Goal: Navigation & Orientation: Find specific page/section

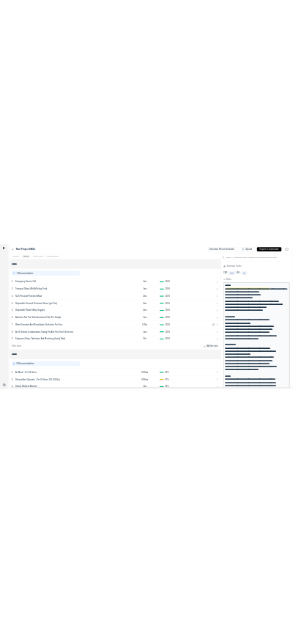
scroll to position [512, 0]
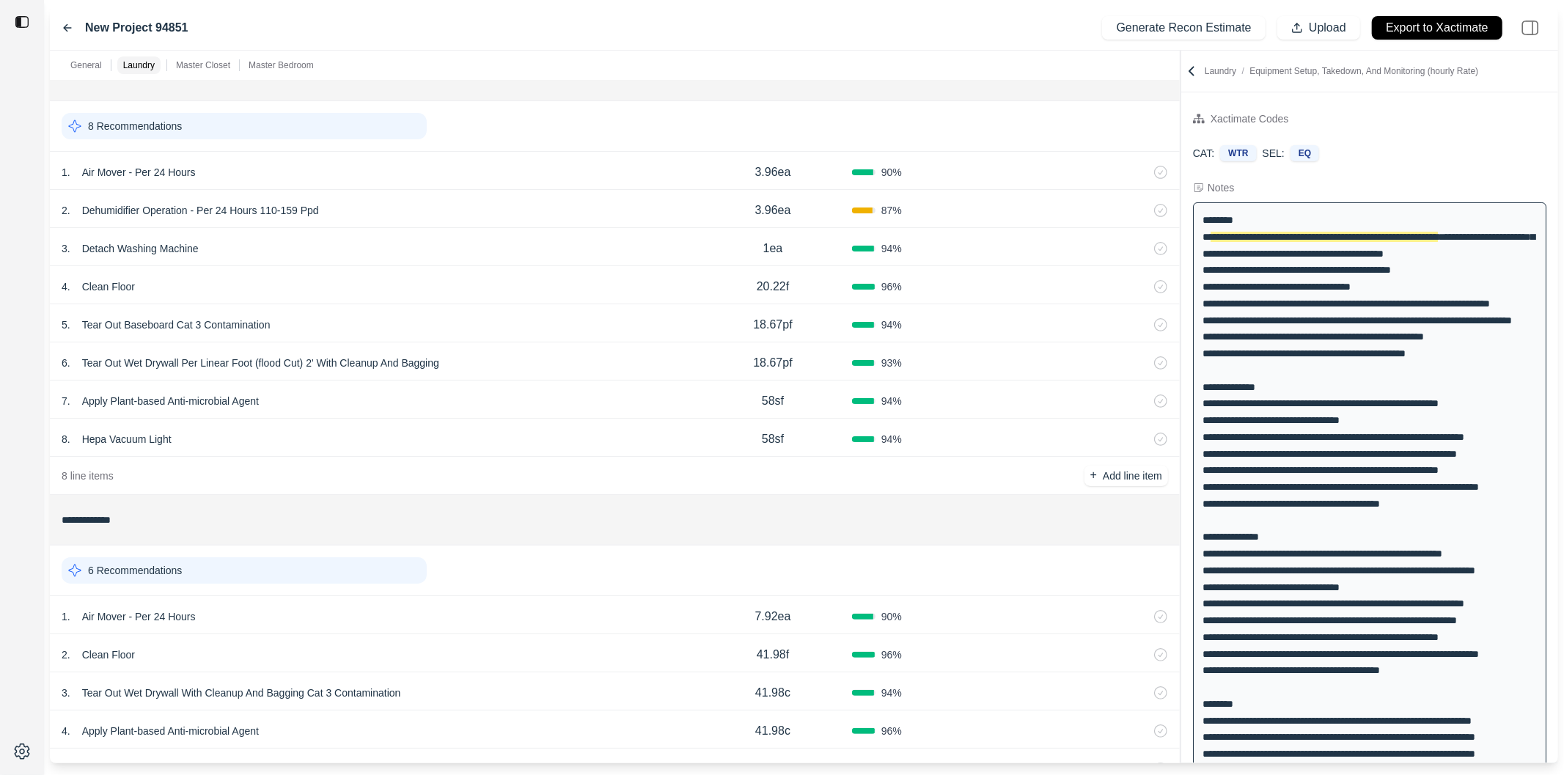
click at [71, 26] on icon at bounding box center [68, 28] width 12 height 12
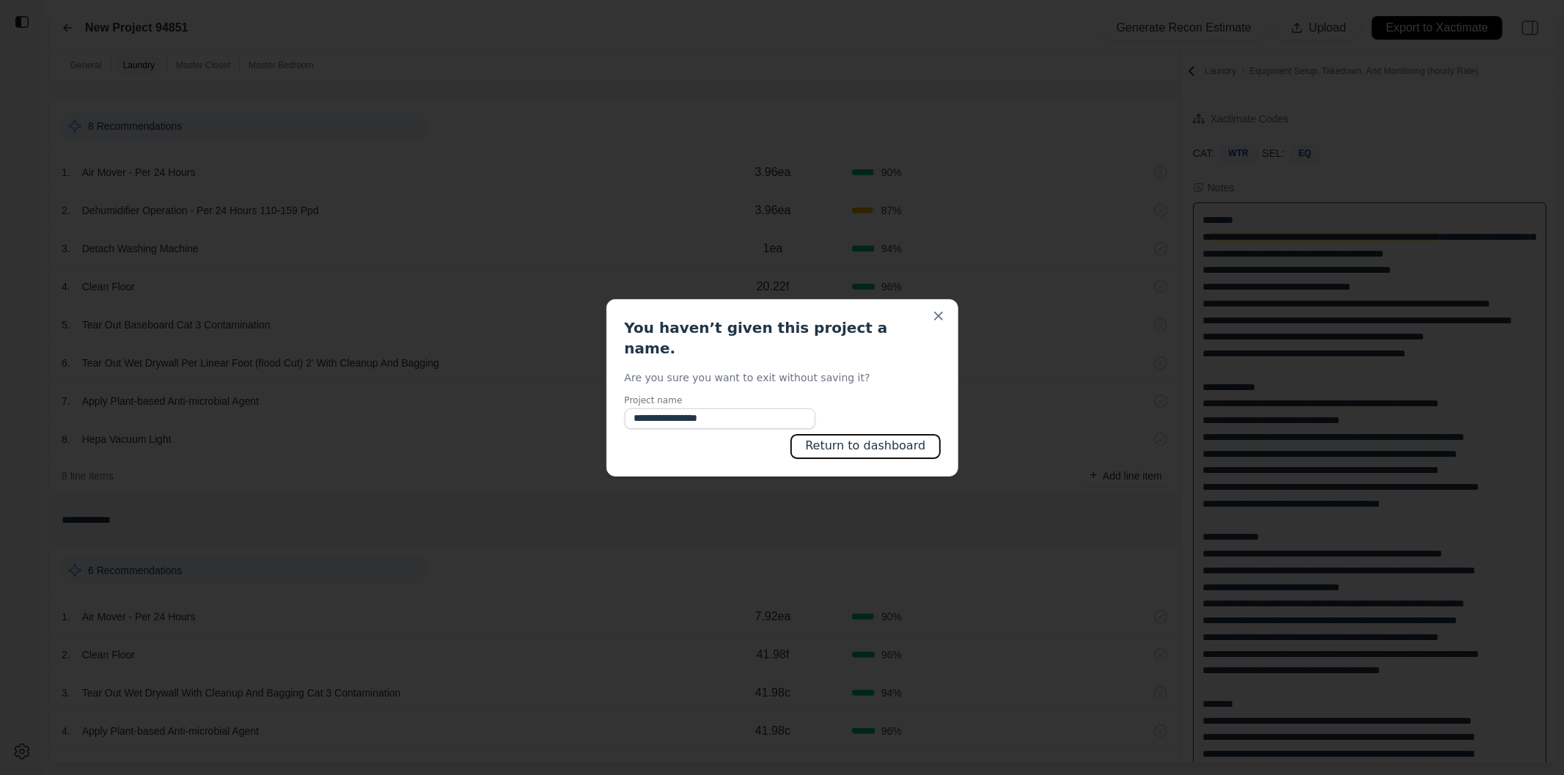
click at [870, 437] on button "Return to dashboard" at bounding box center [865, 446] width 148 height 23
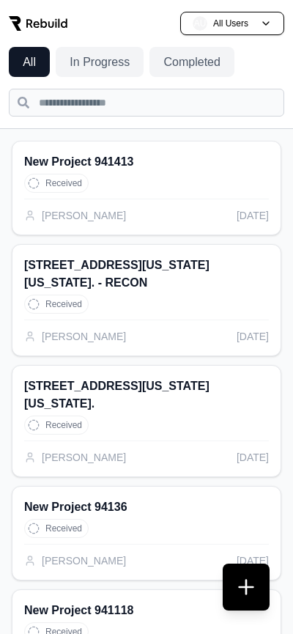
click at [249, 589] on button at bounding box center [246, 587] width 47 height 47
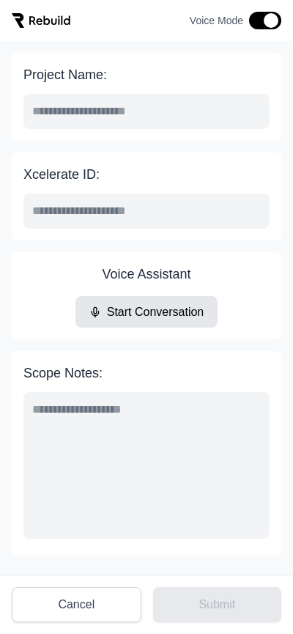
click at [79, 601] on button "Cancel" at bounding box center [77, 604] width 130 height 35
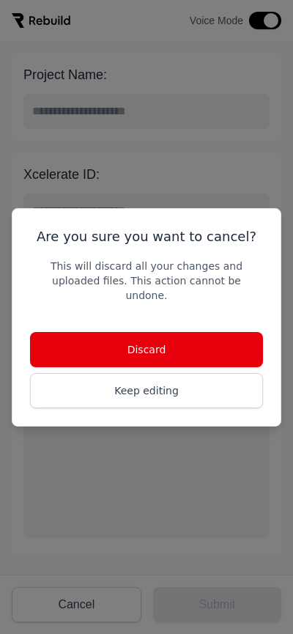
click at [195, 334] on button "Discard" at bounding box center [146, 349] width 233 height 35
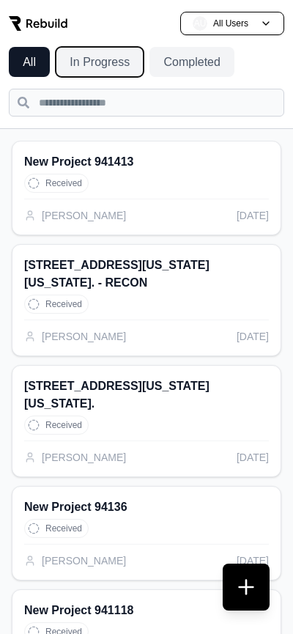
click at [111, 72] on button "In Progress" at bounding box center [100, 62] width 88 height 30
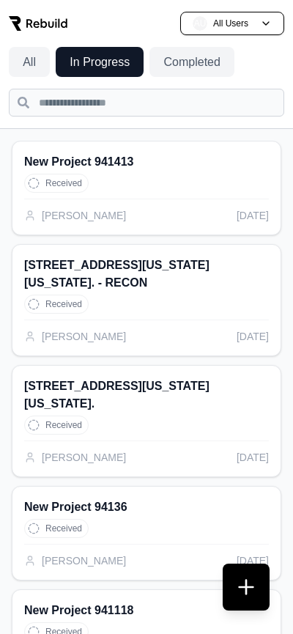
click at [200, 65] on button "Completed" at bounding box center [192, 62] width 85 height 30
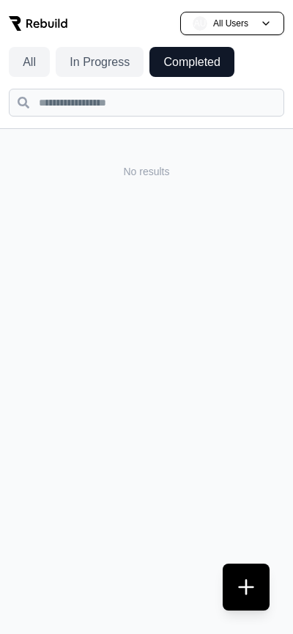
click at [114, 64] on button "In Progress" at bounding box center [100, 62] width 88 height 30
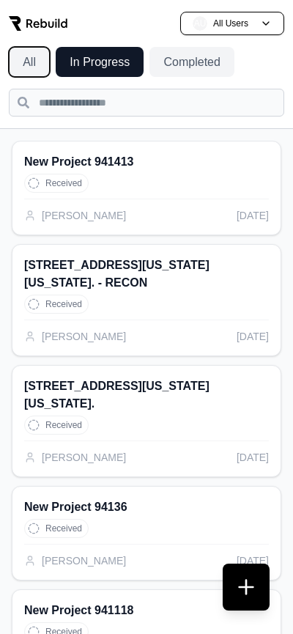
click at [38, 65] on button "All" at bounding box center [29, 62] width 41 height 30
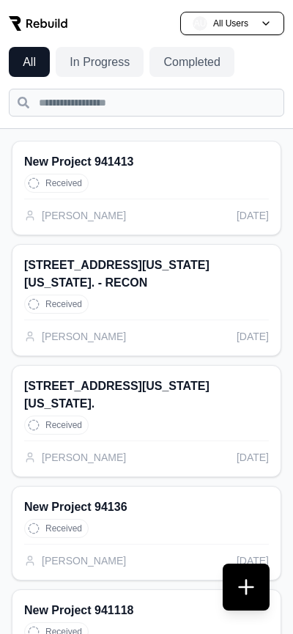
click at [80, 66] on button "In Progress" at bounding box center [100, 62] width 88 height 30
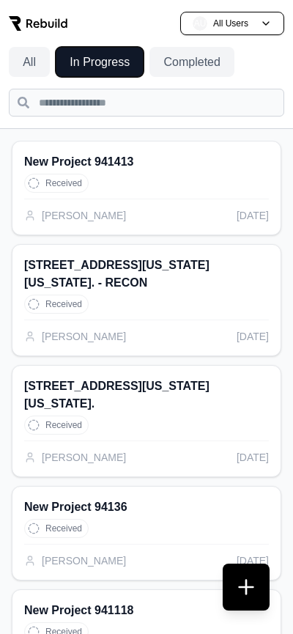
click at [227, 47] on button "Completed" at bounding box center [192, 62] width 85 height 30
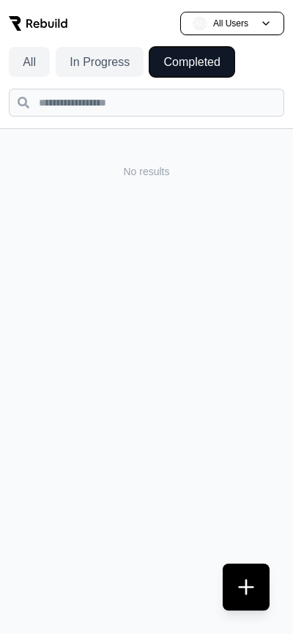
click at [228, 34] on button "AU All Users" at bounding box center [232, 23] width 104 height 23
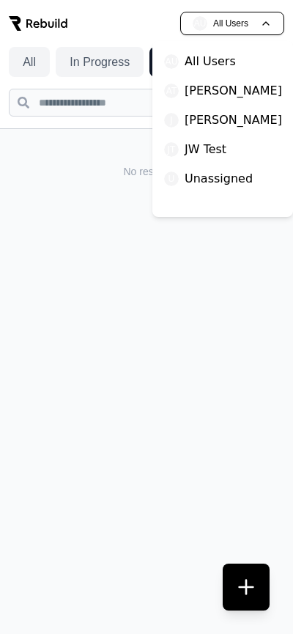
click at [208, 120] on p "[PERSON_NAME]" at bounding box center [234, 120] width 98 height 18
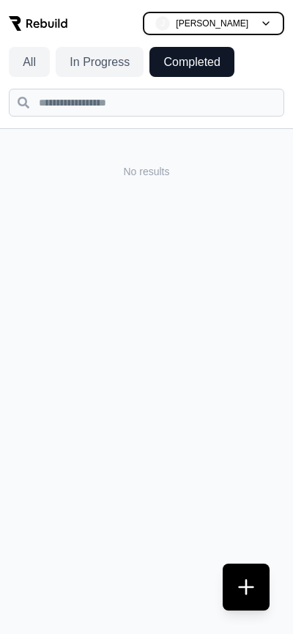
click at [36, 63] on button "All" at bounding box center [29, 62] width 41 height 30
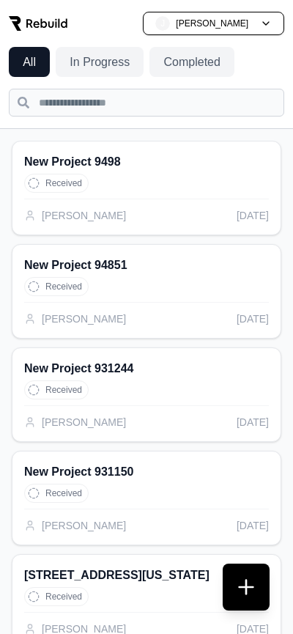
click at [109, 68] on button "In Progress" at bounding box center [100, 62] width 88 height 30
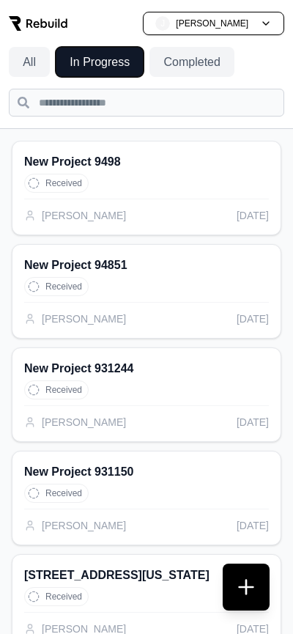
click at [238, 34] on button "J John" at bounding box center [214, 23] width 142 height 23
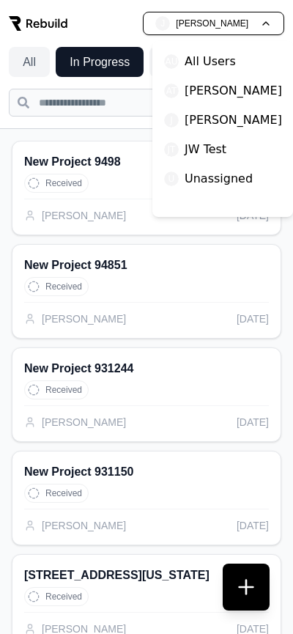
click at [222, 57] on p "All Users" at bounding box center [210, 62] width 51 height 18
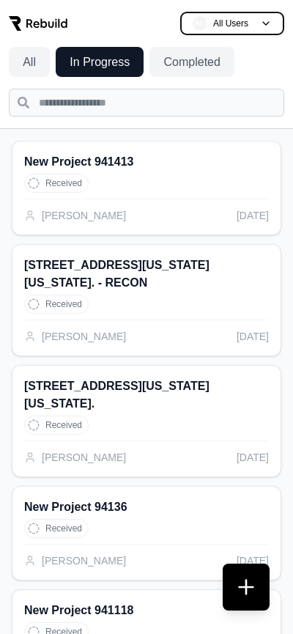
click at [32, 65] on button "All" at bounding box center [29, 62] width 41 height 30
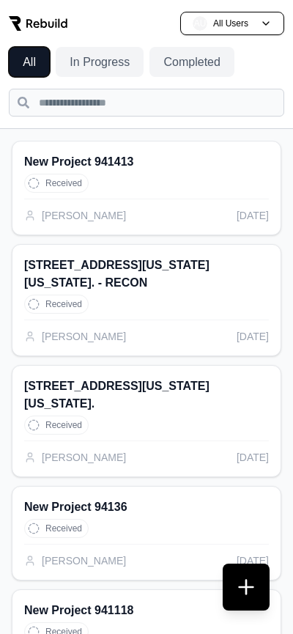
click at [82, 106] on input "text" at bounding box center [147, 103] width 276 height 28
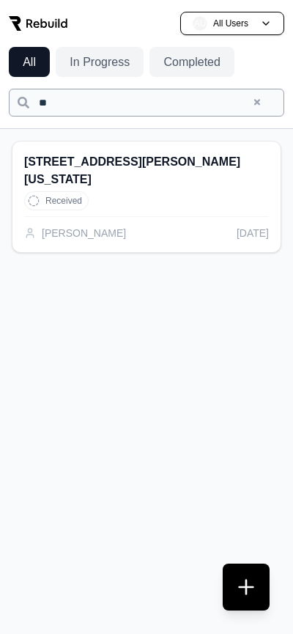
type input "*"
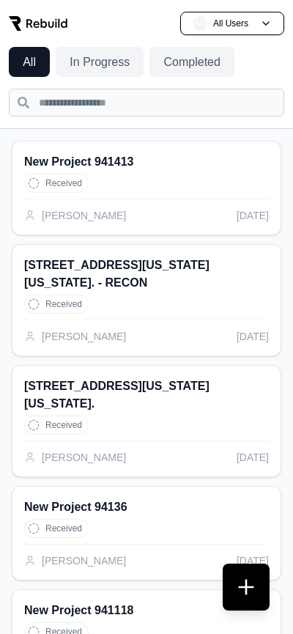
click at [109, 63] on button "In Progress" at bounding box center [100, 62] width 88 height 30
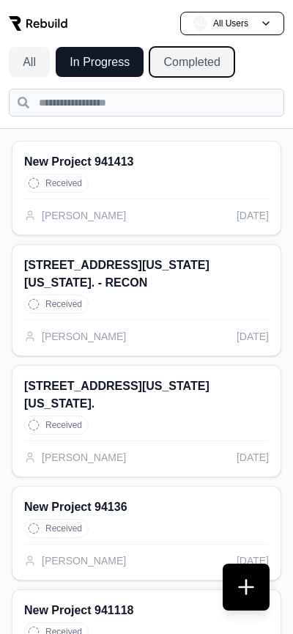
click at [172, 63] on button "Completed" at bounding box center [192, 62] width 85 height 30
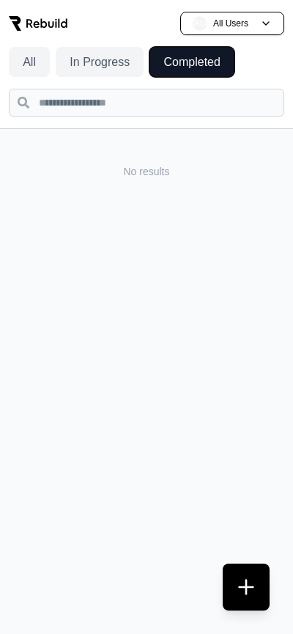
click at [105, 62] on button "In Progress" at bounding box center [100, 62] width 88 height 30
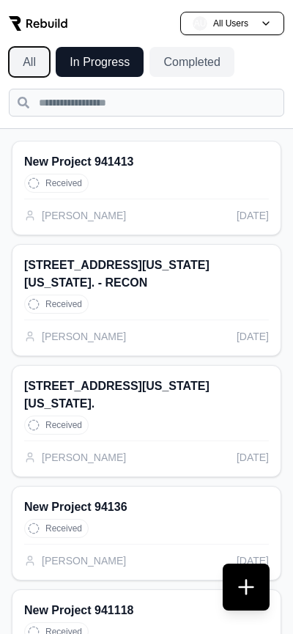
click at [38, 69] on button "All" at bounding box center [29, 62] width 41 height 30
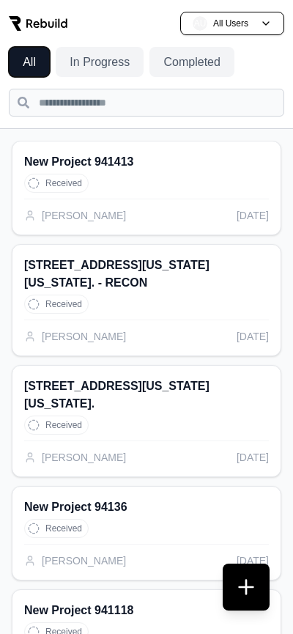
click at [100, 62] on button "In Progress" at bounding box center [100, 62] width 88 height 30
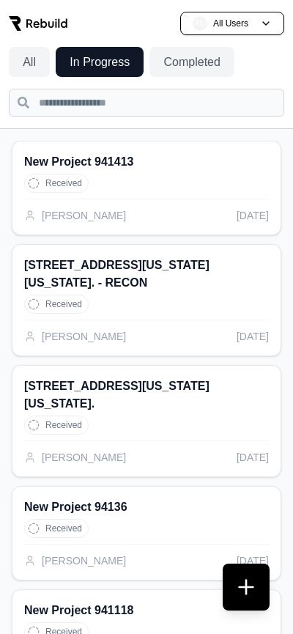
click at [217, 31] on button "AU All Users" at bounding box center [232, 23] width 104 height 23
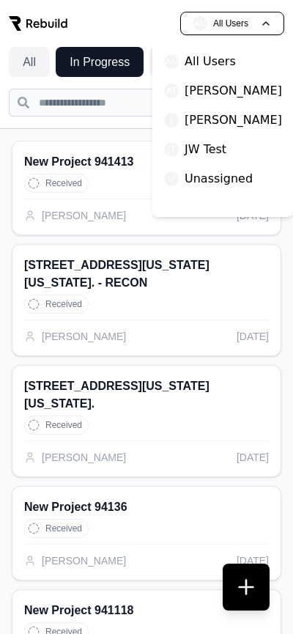
click at [197, 123] on p "[PERSON_NAME]" at bounding box center [234, 120] width 98 height 18
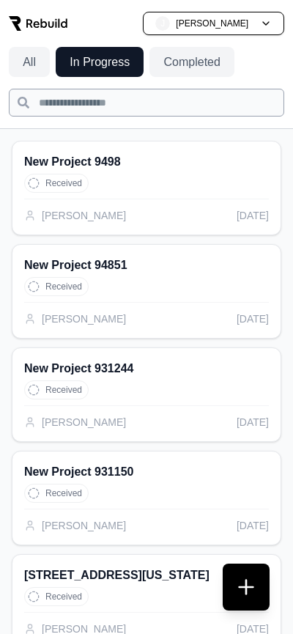
click at [186, 108] on input "text" at bounding box center [147, 103] width 276 height 28
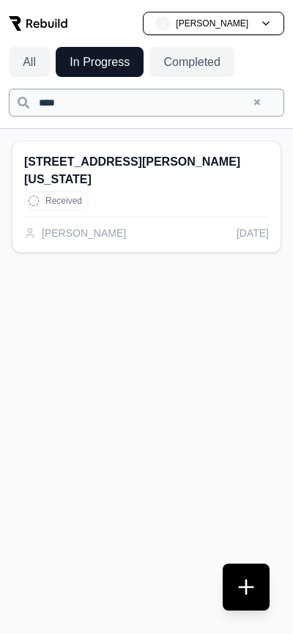
type input "****"
click at [262, 104] on button at bounding box center [257, 102] width 37 height 23
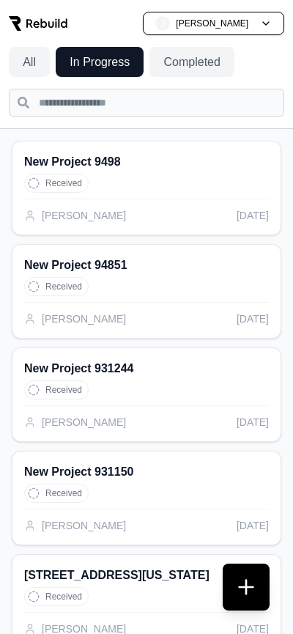
click at [263, 18] on button "J John" at bounding box center [214, 23] width 142 height 23
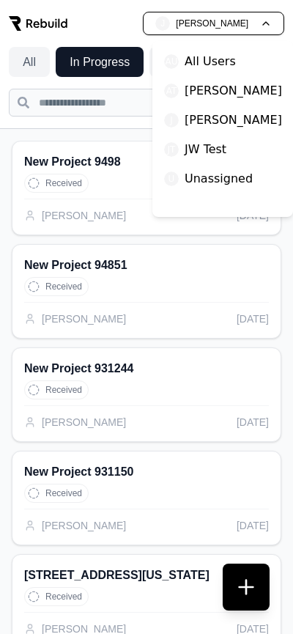
click at [219, 65] on p "All Users" at bounding box center [210, 62] width 51 height 18
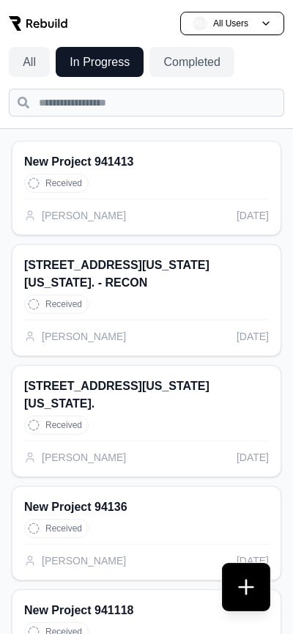
click at [247, 589] on button at bounding box center [246, 587] width 47 height 47
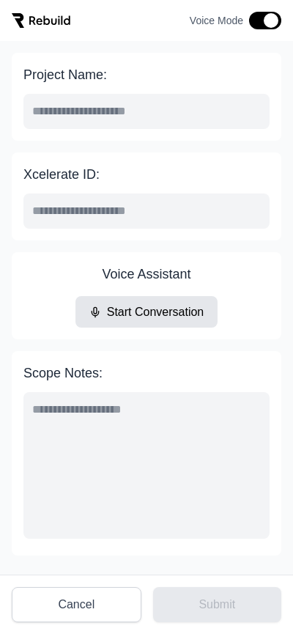
click at [165, 315] on button "Start Conversation" at bounding box center [147, 312] width 143 height 32
click at [155, 308] on button "Pause Conversation" at bounding box center [146, 312] width 151 height 32
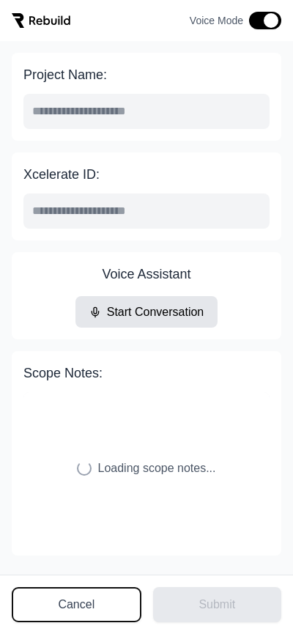
click at [73, 604] on button "Cancel" at bounding box center [77, 604] width 130 height 35
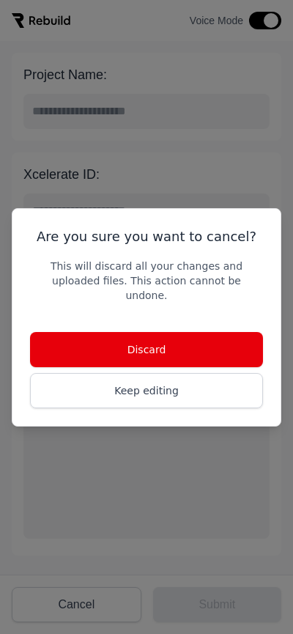
click at [179, 335] on button "Discard" at bounding box center [146, 349] width 233 height 35
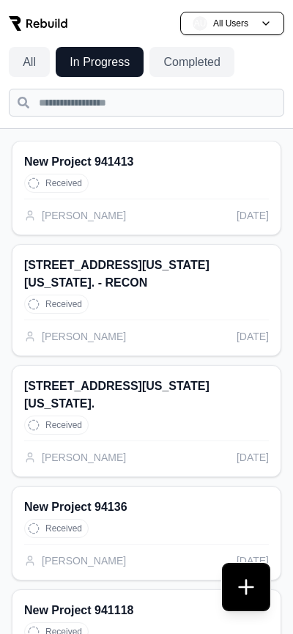
click at [246, 589] on button at bounding box center [246, 587] width 47 height 47
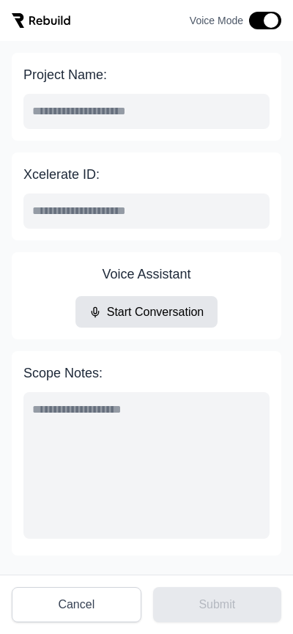
click at [182, 312] on button "Start Conversation" at bounding box center [147, 312] width 143 height 32
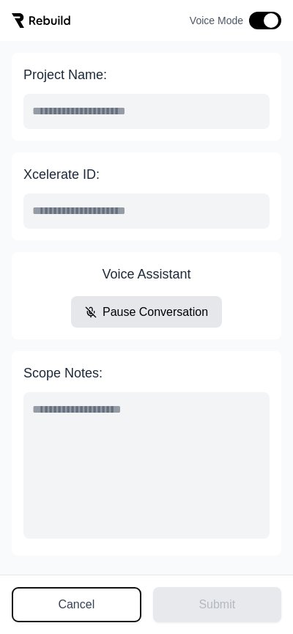
click at [119, 608] on button "Cancel" at bounding box center [77, 604] width 130 height 35
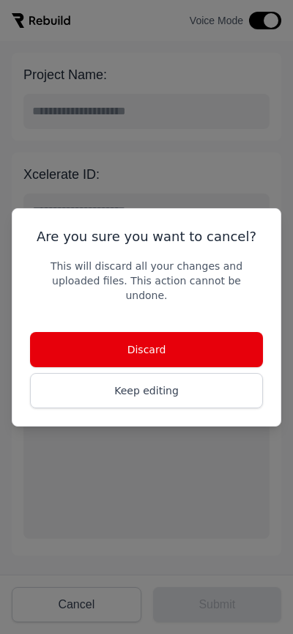
click at [177, 345] on button "Discard" at bounding box center [146, 349] width 233 height 35
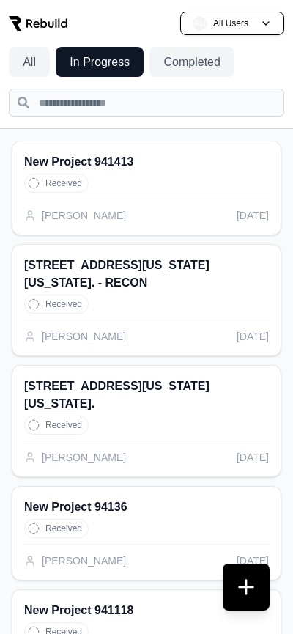
click at [243, 583] on button at bounding box center [246, 587] width 47 height 47
